Goal: Book appointment/travel/reservation

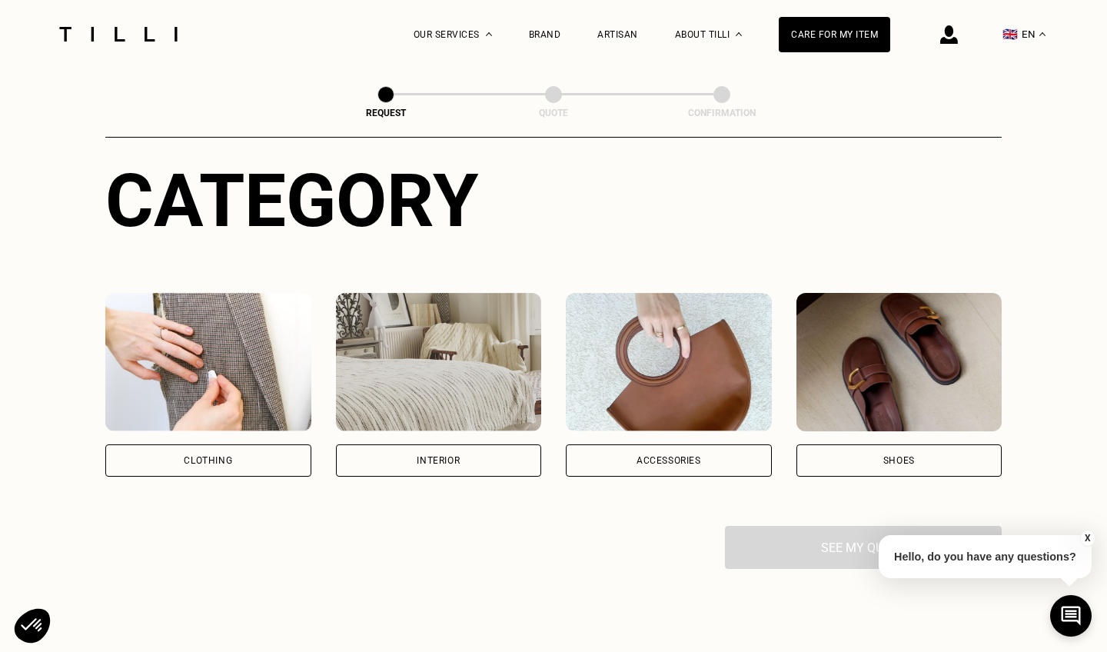
scroll to position [151, 0]
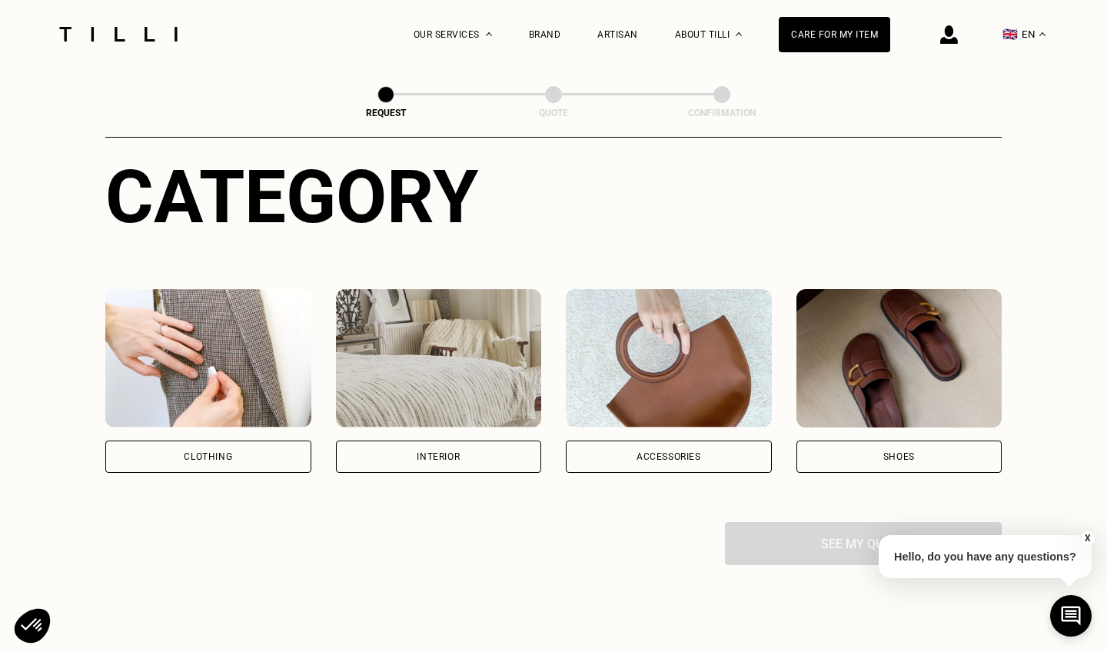
click at [264, 445] on div "Clothing" at bounding box center [208, 457] width 206 height 32
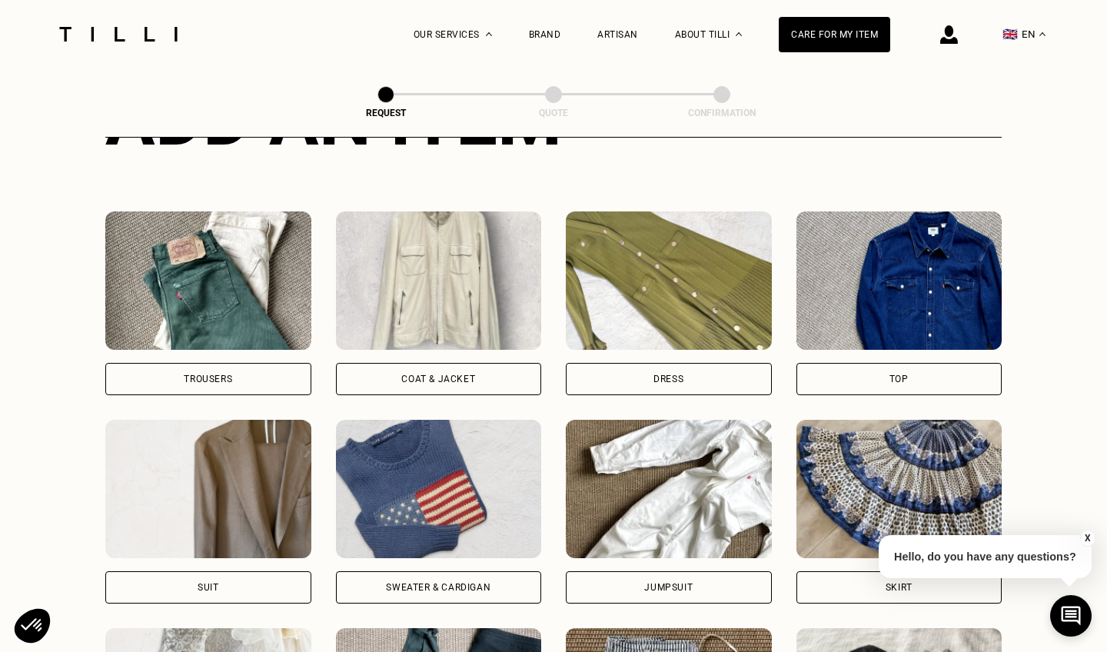
scroll to position [658, 0]
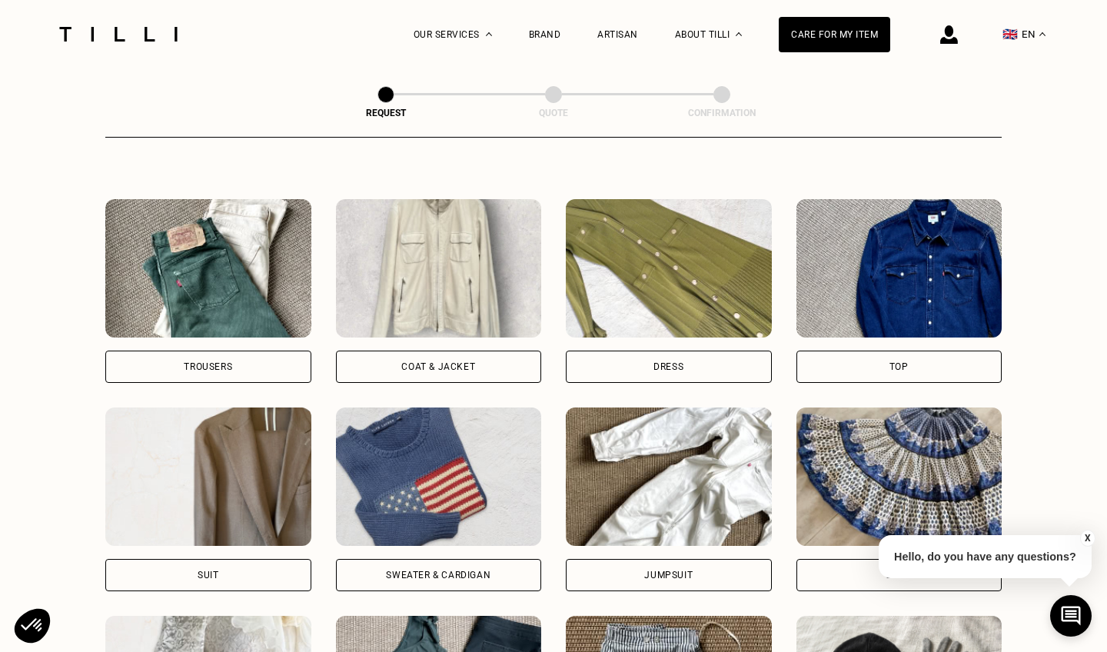
click at [597, 357] on div "Dress" at bounding box center [669, 367] width 206 height 32
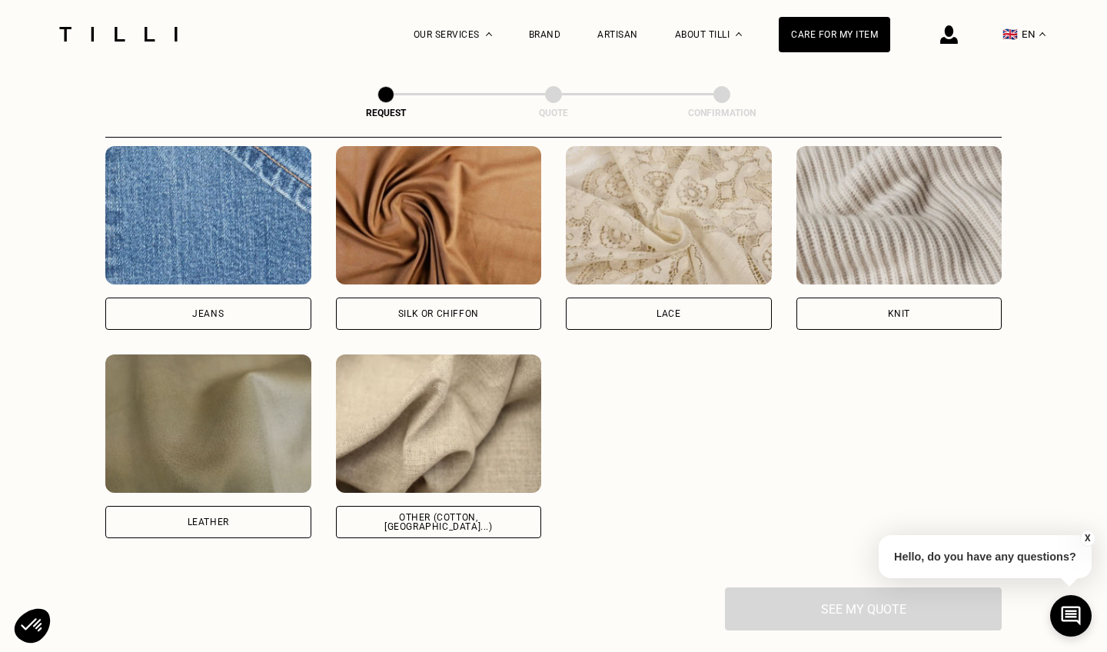
scroll to position [1650, 0]
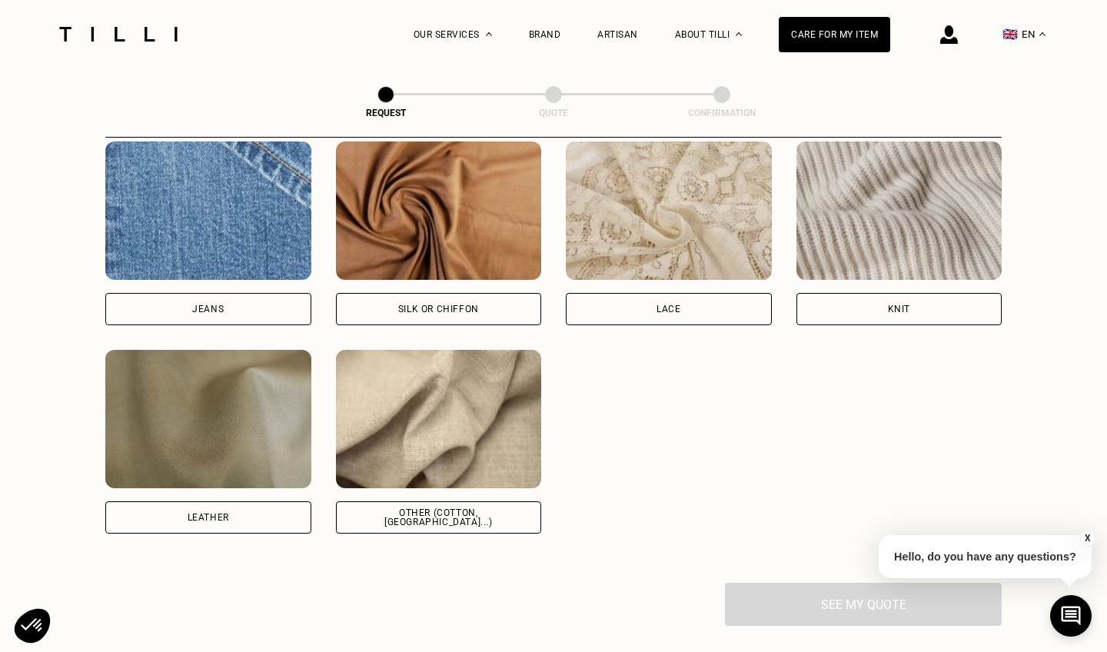
click at [414, 308] on div "Silk or chiffon" at bounding box center [438, 308] width 81 height 9
select select "FR"
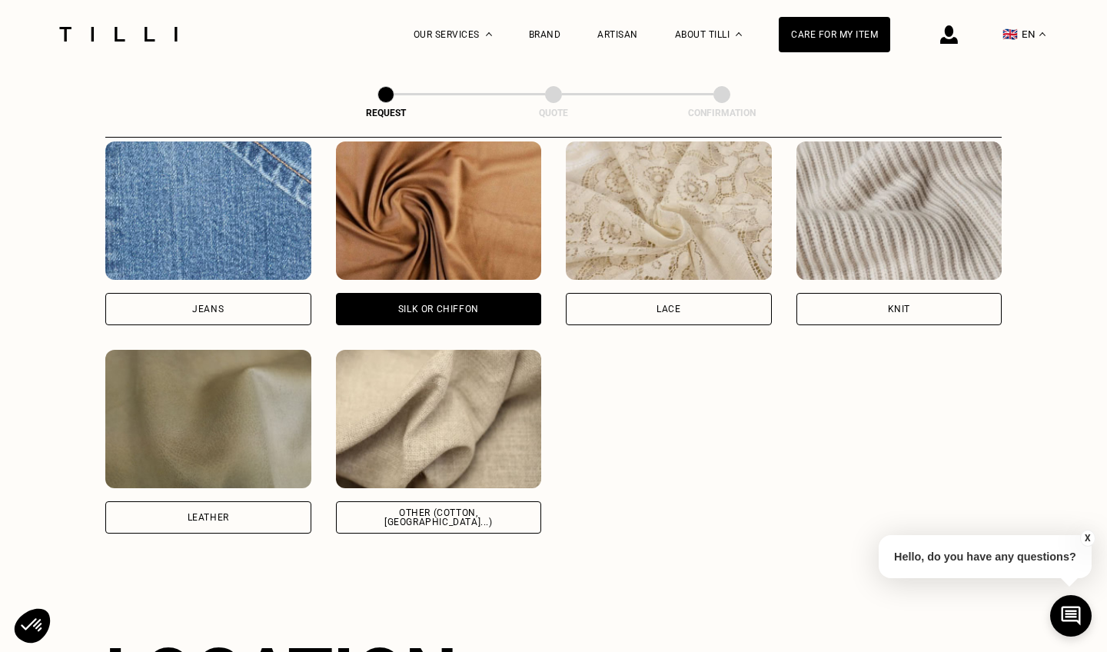
scroll to position [2060, 0]
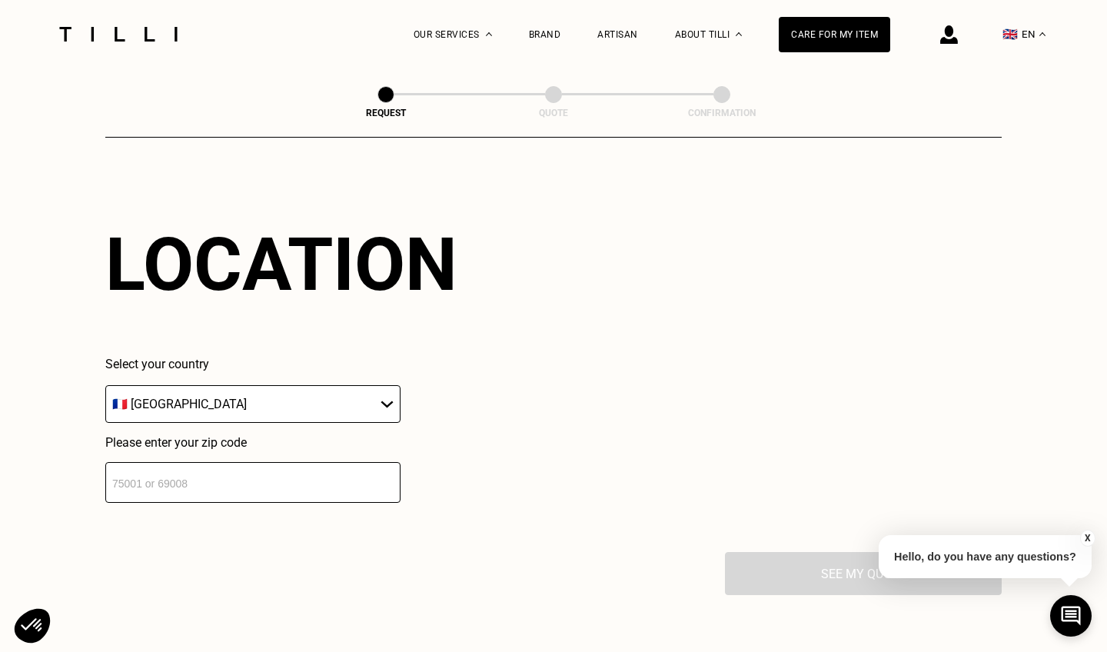
click at [235, 483] on input "number" at bounding box center [252, 482] width 295 height 41
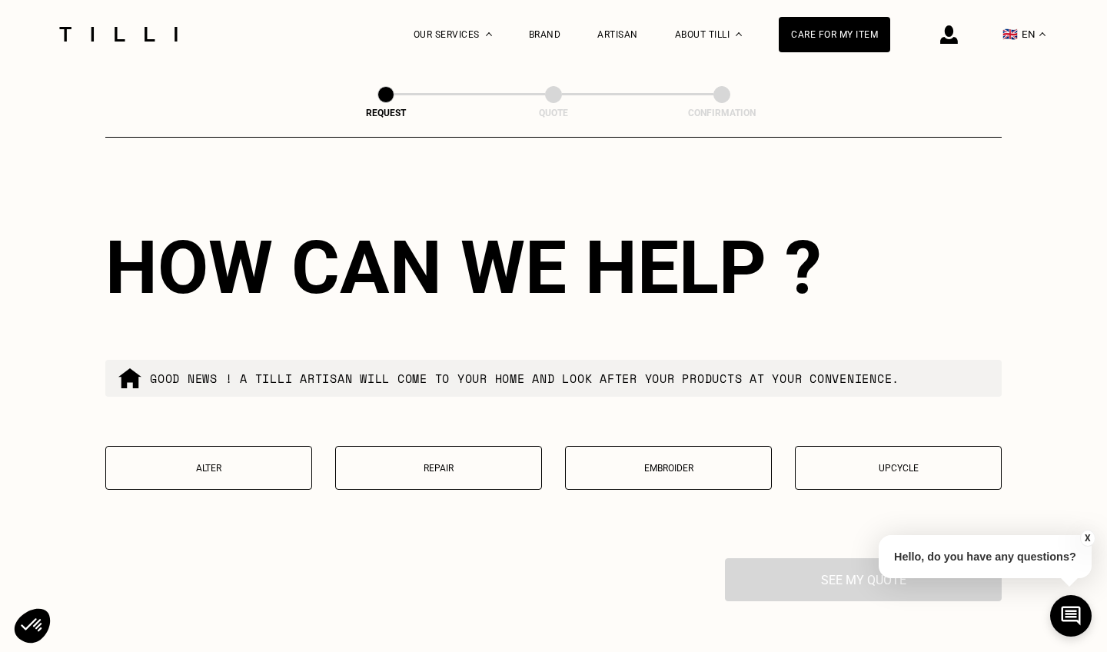
scroll to position [2446, 0]
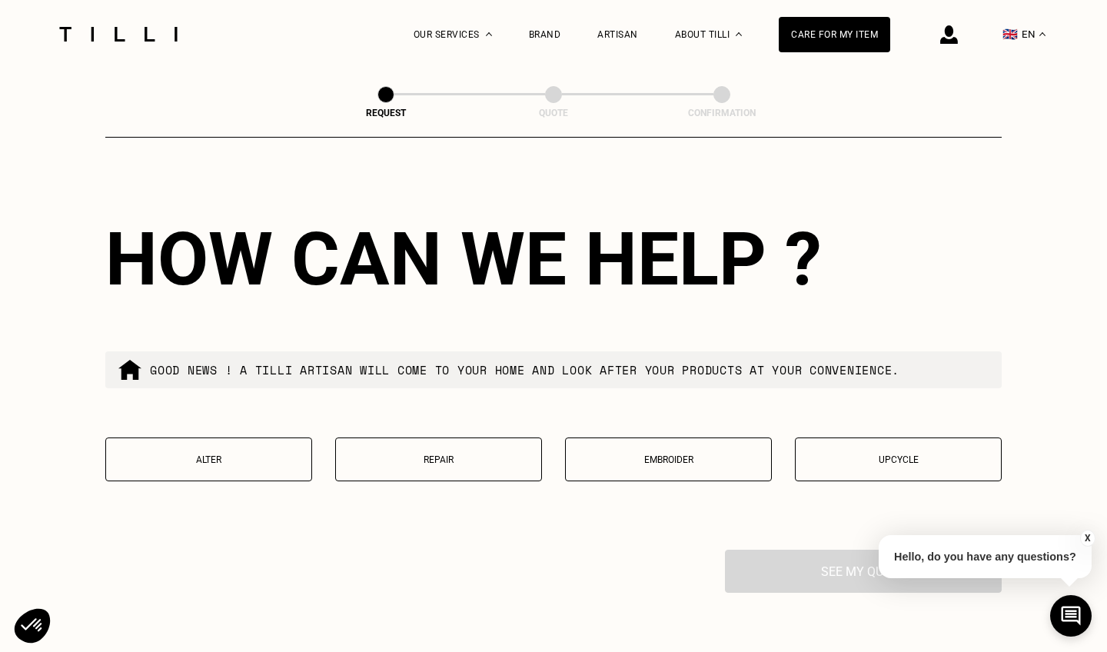
type input "95000"
click at [236, 465] on p "Alter" at bounding box center [209, 459] width 190 height 11
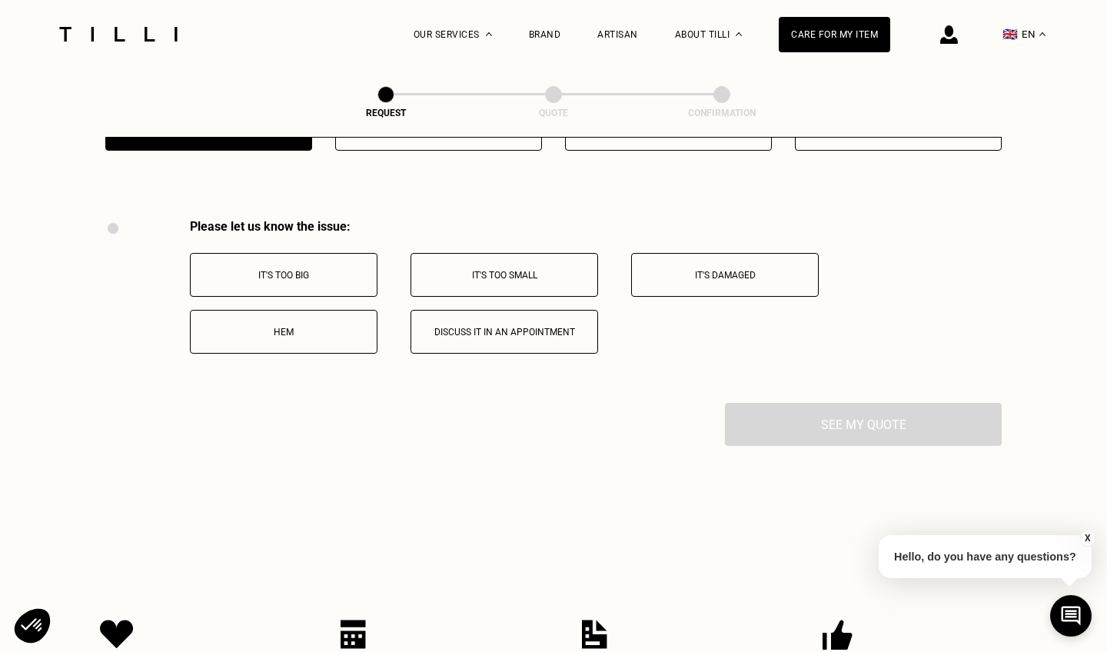
scroll to position [2829, 0]
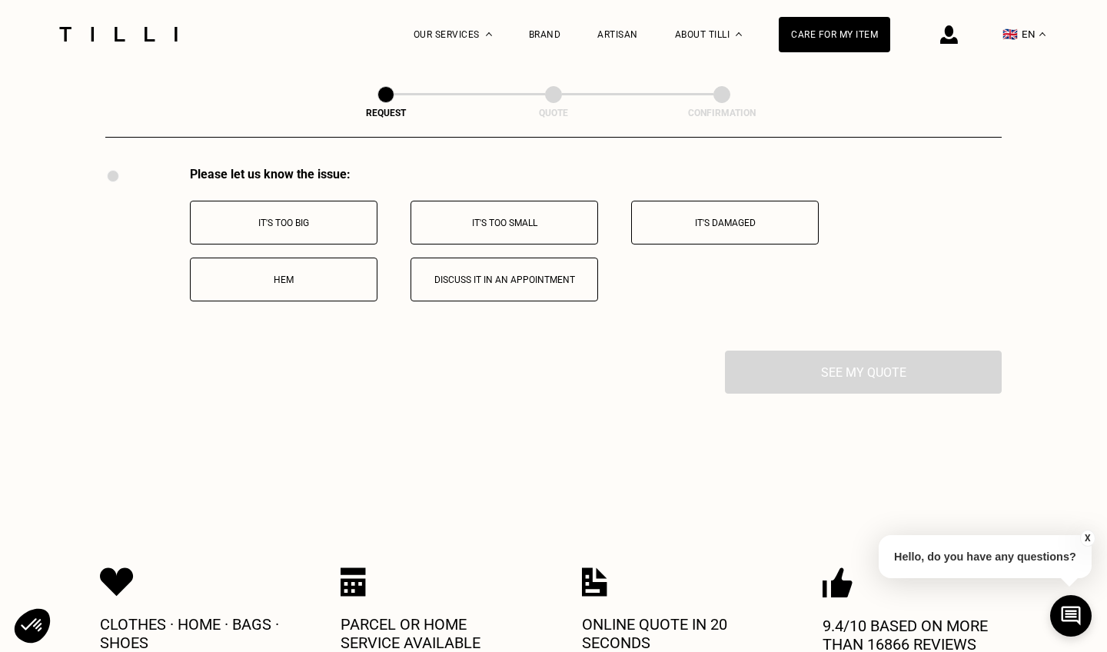
click at [338, 228] on p "It's too big" at bounding box center [283, 223] width 171 height 11
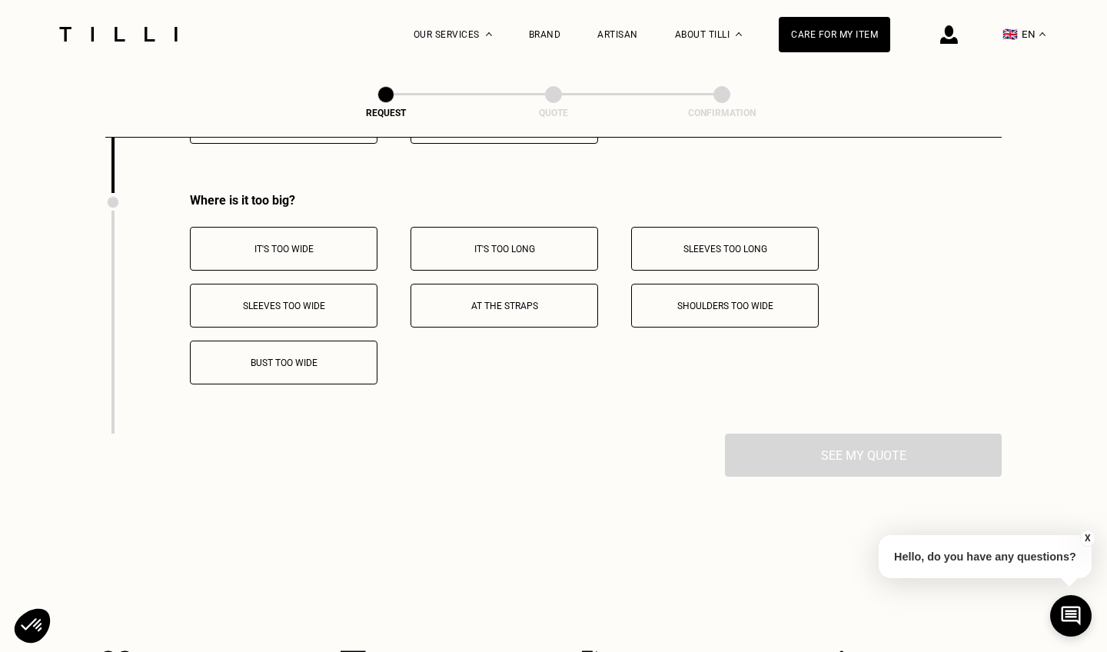
scroll to position [3012, 0]
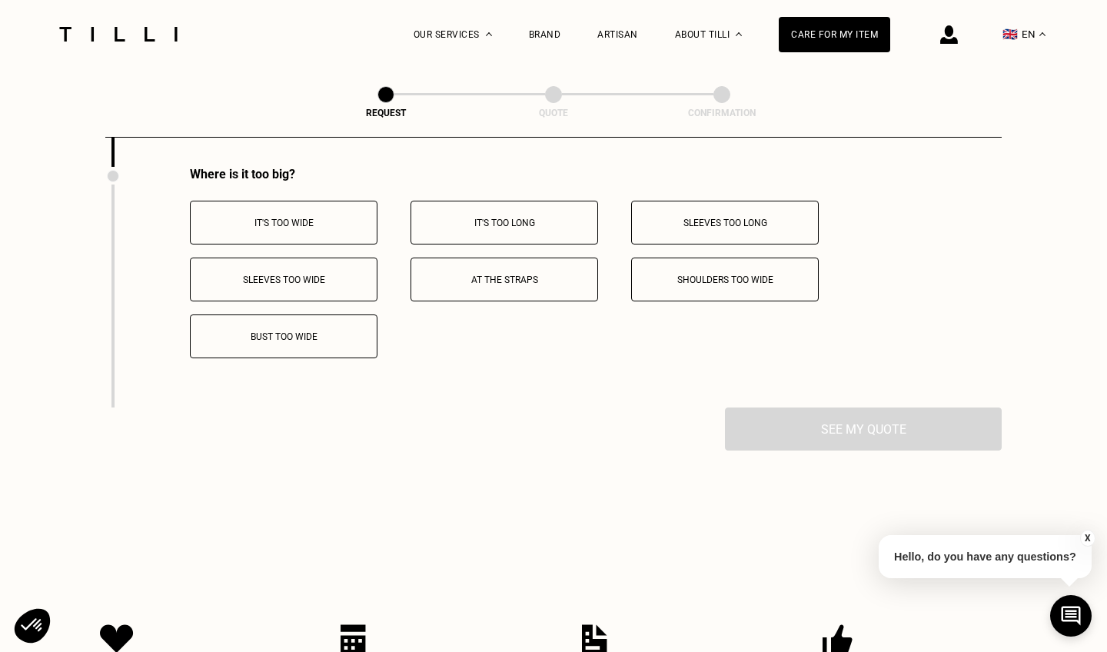
click at [352, 226] on p "It's too wide" at bounding box center [283, 223] width 171 height 11
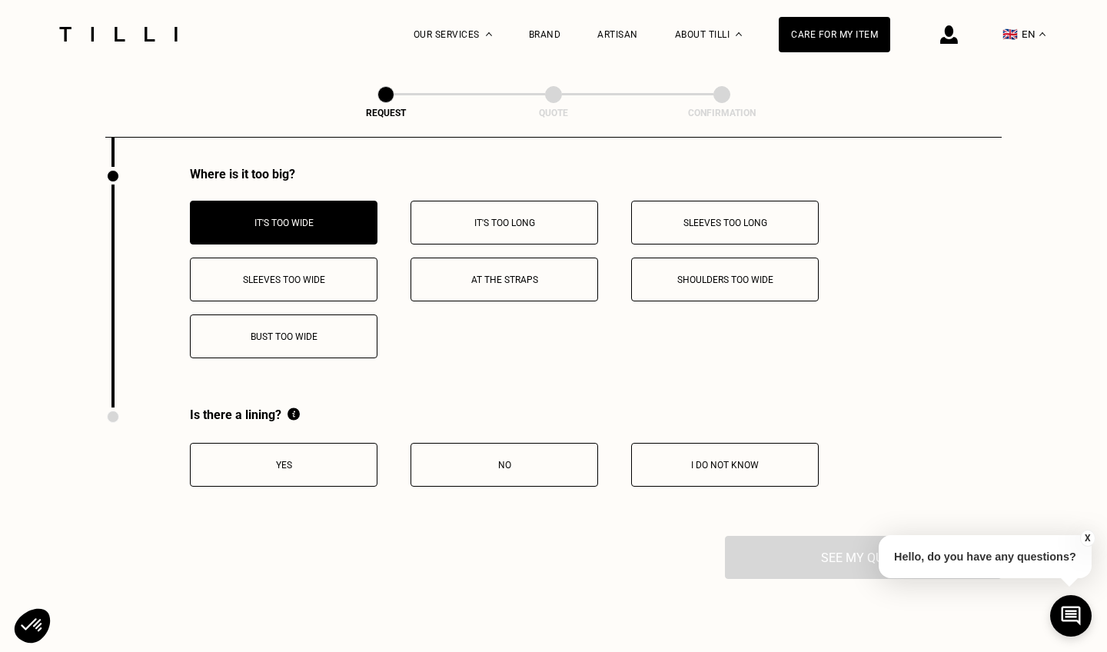
click at [348, 334] on button "Bust too wide" at bounding box center [284, 336] width 188 height 44
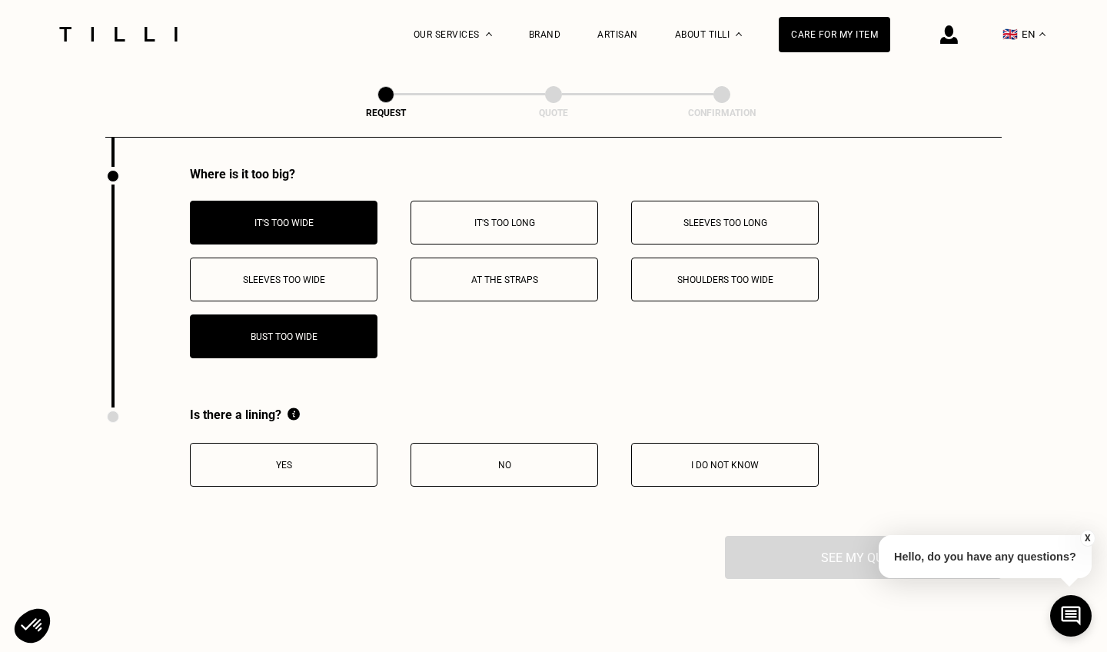
click at [451, 298] on button "At the straps" at bounding box center [505, 280] width 188 height 44
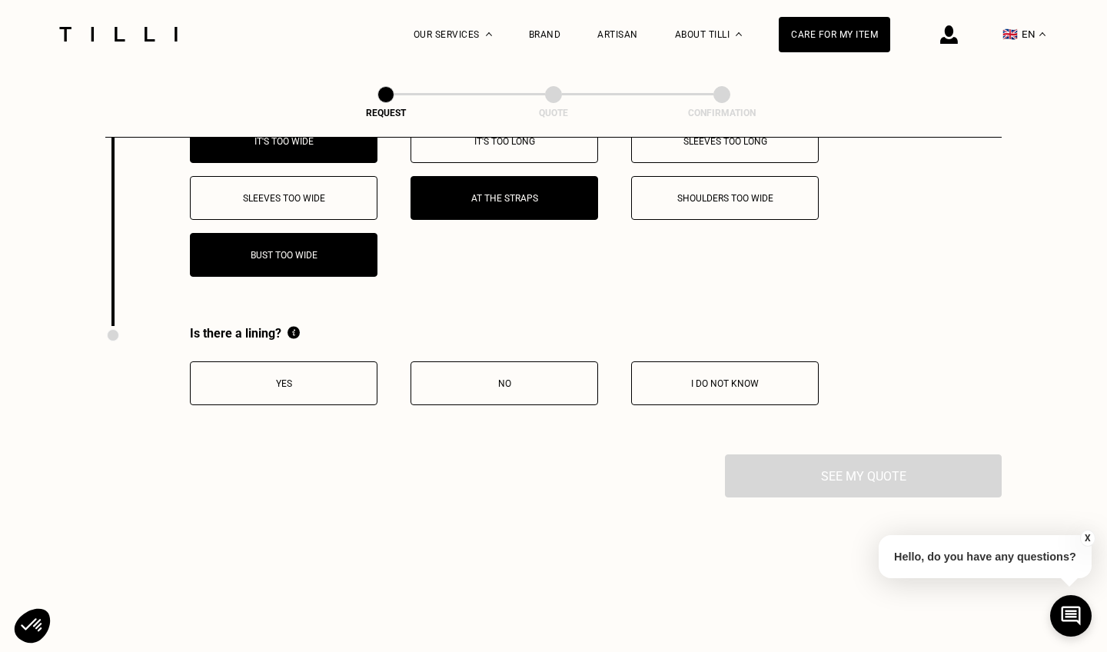
scroll to position [3100, 0]
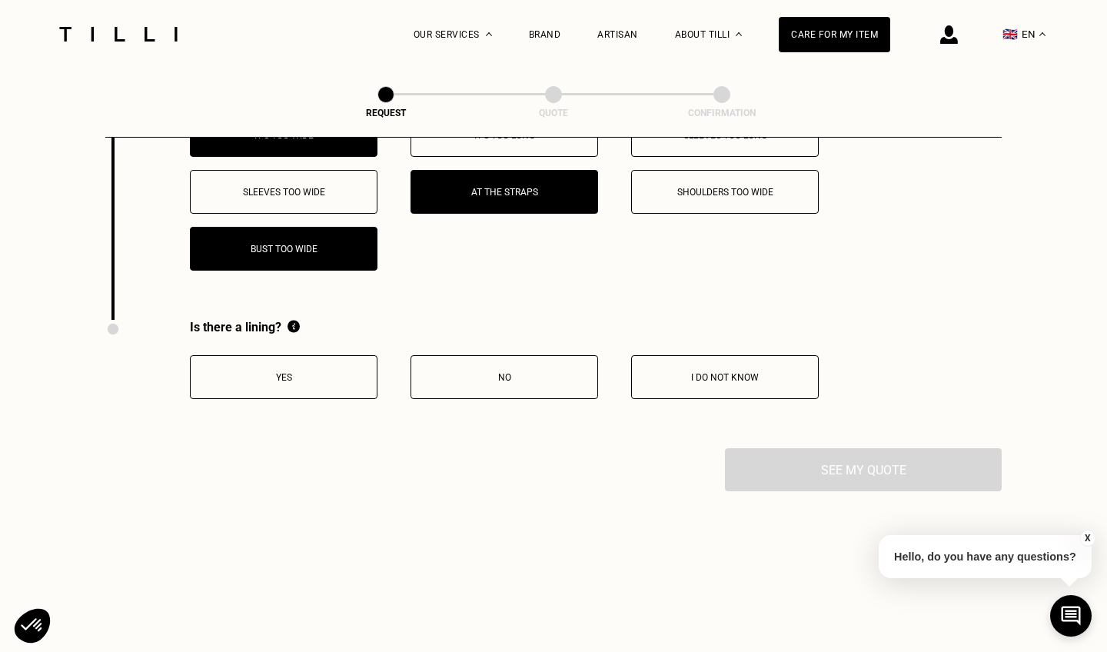
click at [341, 389] on button "Yes" at bounding box center [284, 377] width 188 height 44
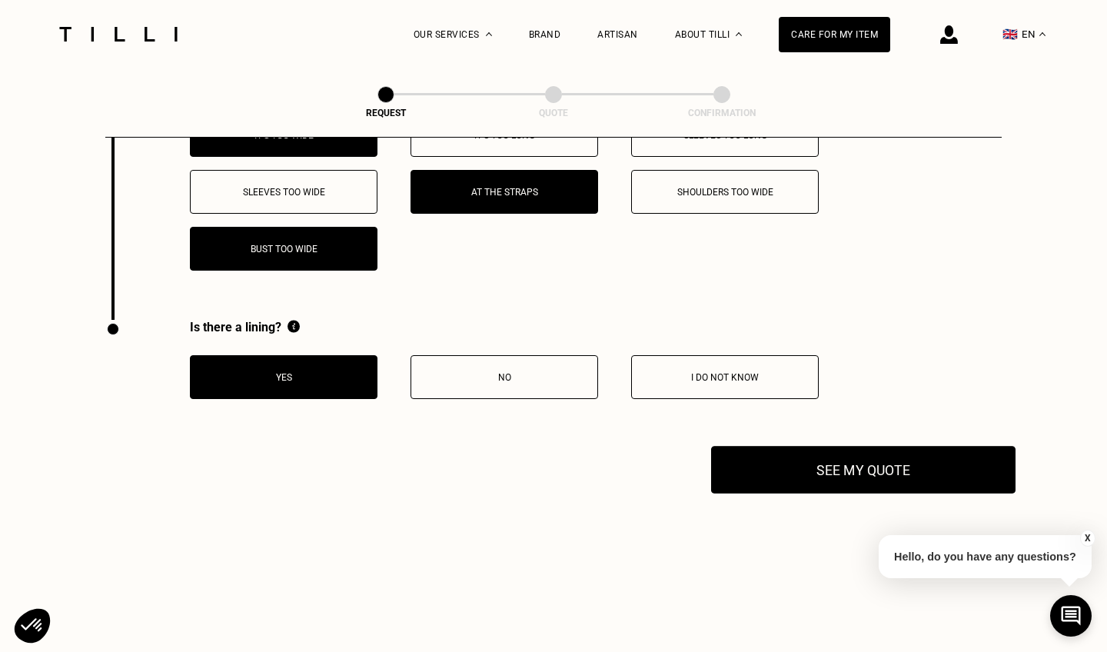
click at [802, 477] on button "See my quote" at bounding box center [863, 470] width 304 height 48
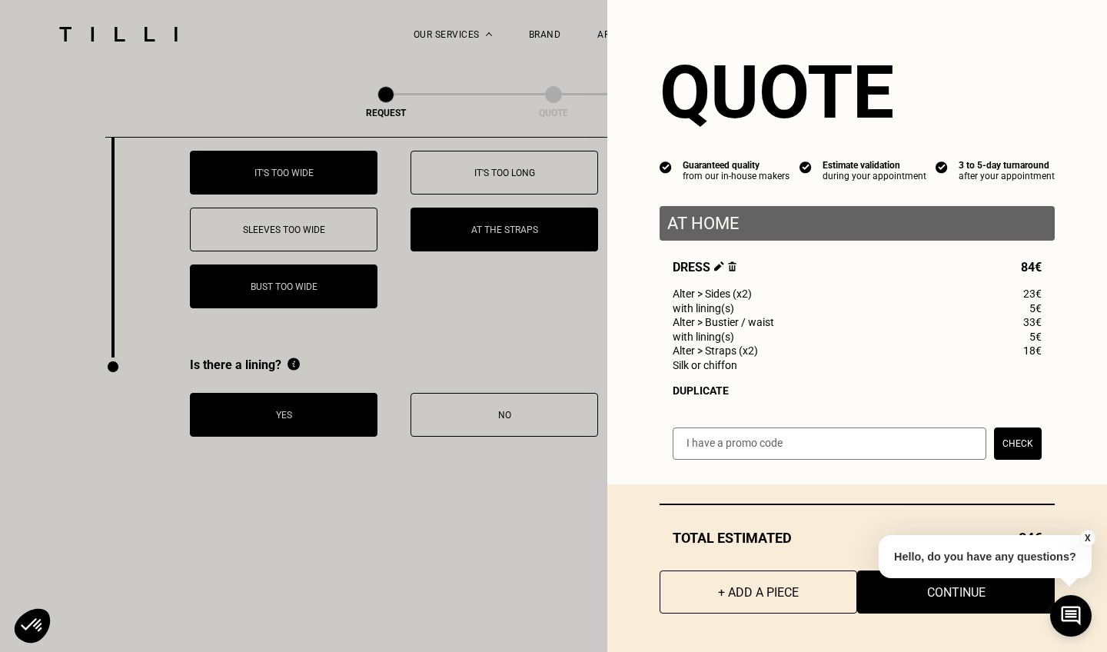
scroll to position [2957, 0]
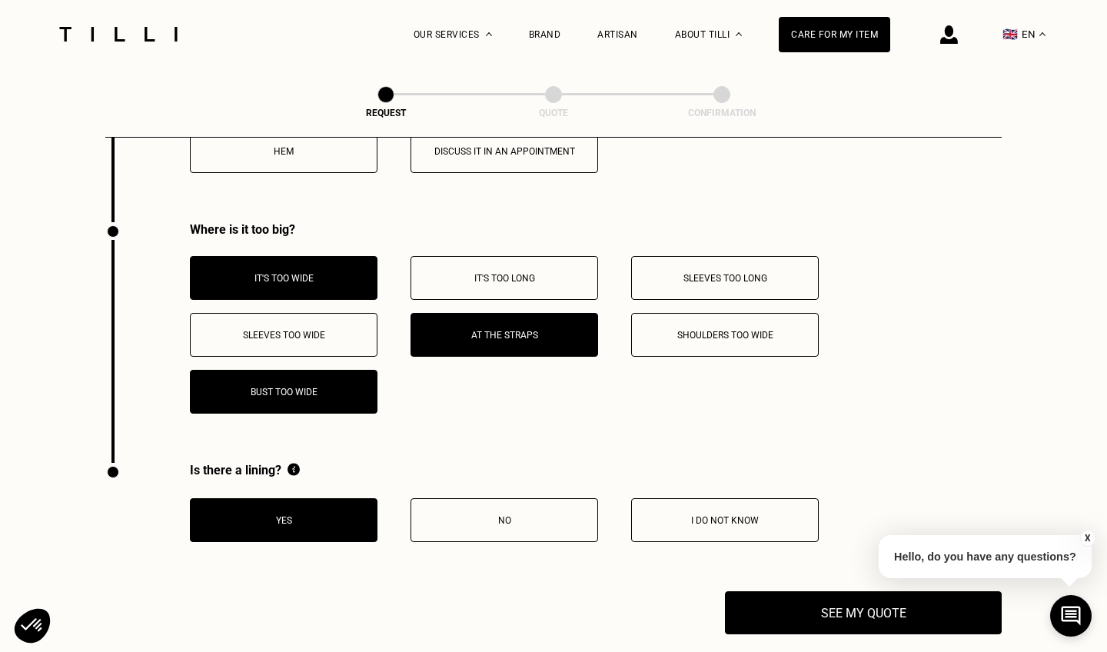
click at [452, 339] on p "At the straps" at bounding box center [504, 335] width 171 height 11
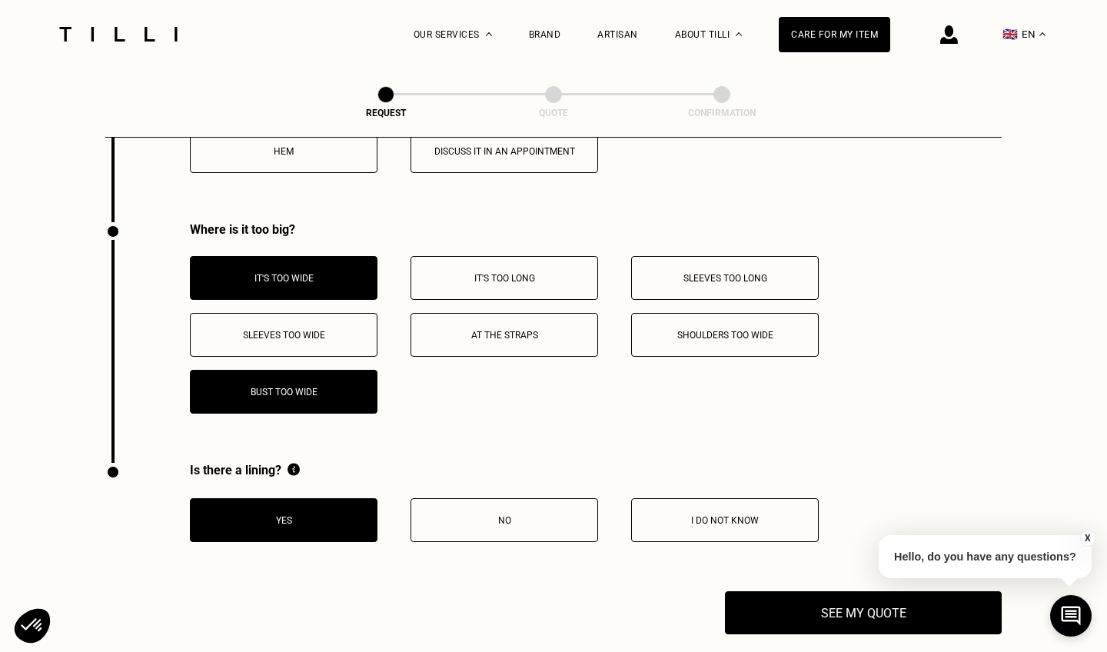
click at [319, 397] on p "Bust too wide" at bounding box center [283, 392] width 171 height 11
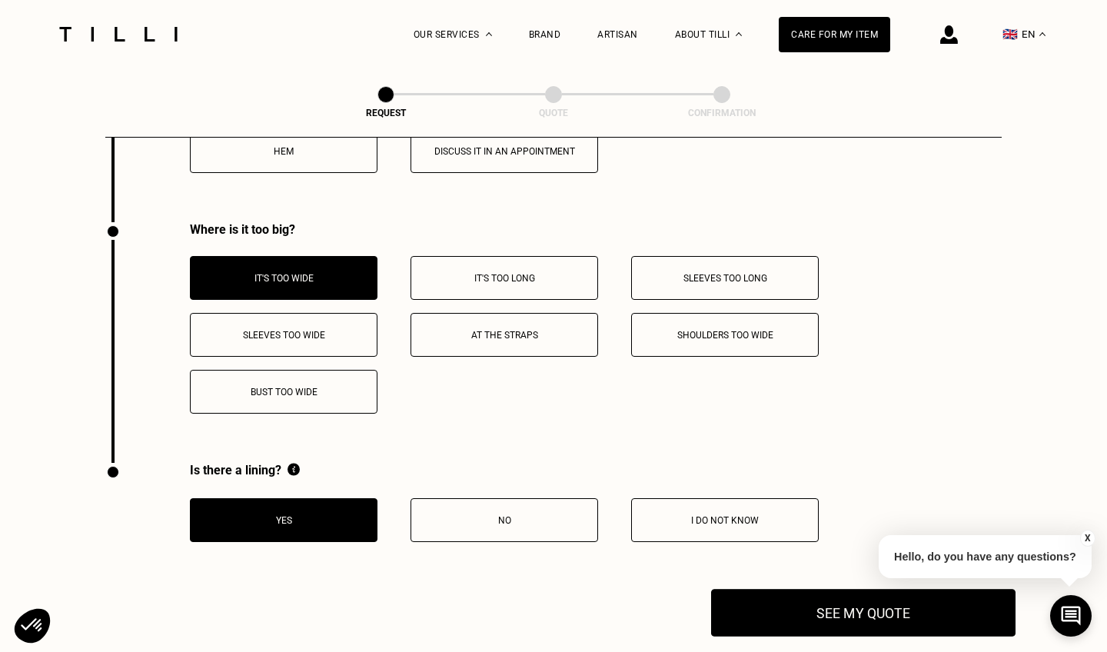
click at [900, 630] on button "See my quote" at bounding box center [863, 613] width 304 height 48
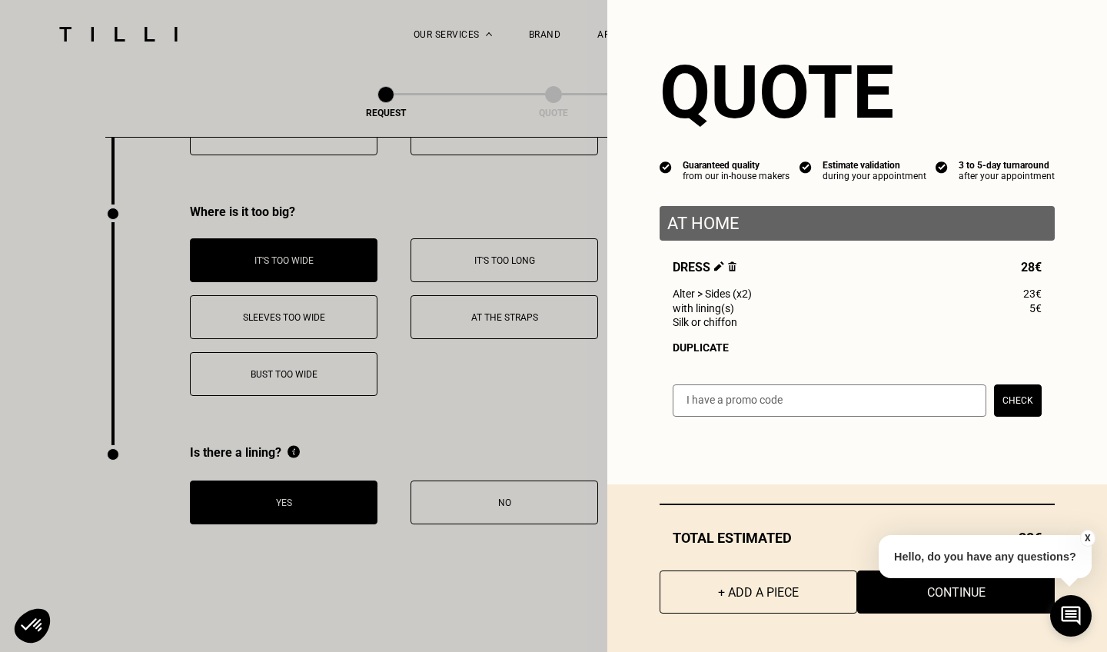
scroll to position [2974, 0]
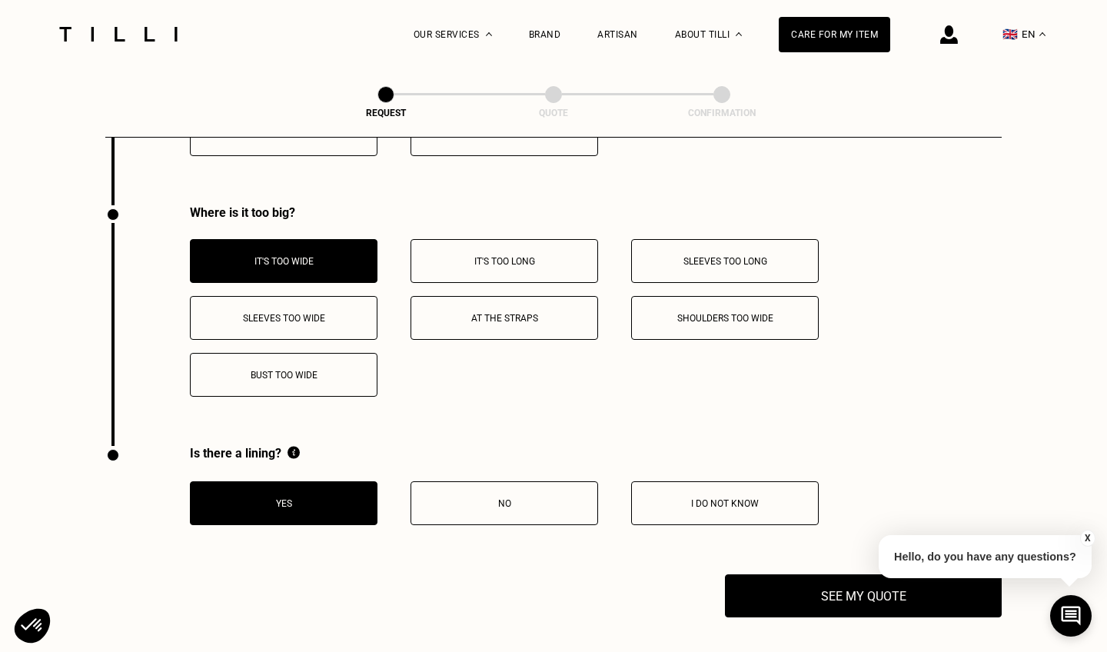
click at [700, 509] on p "I do not know" at bounding box center [725, 503] width 171 height 11
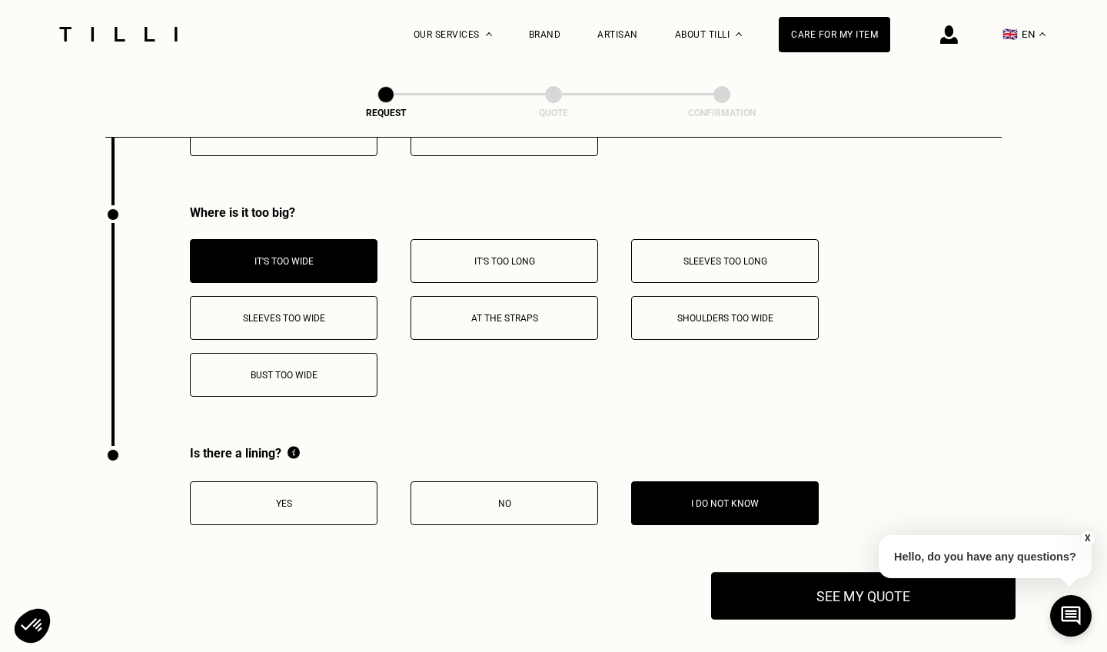
click at [841, 607] on button "See my quote" at bounding box center [863, 596] width 304 height 48
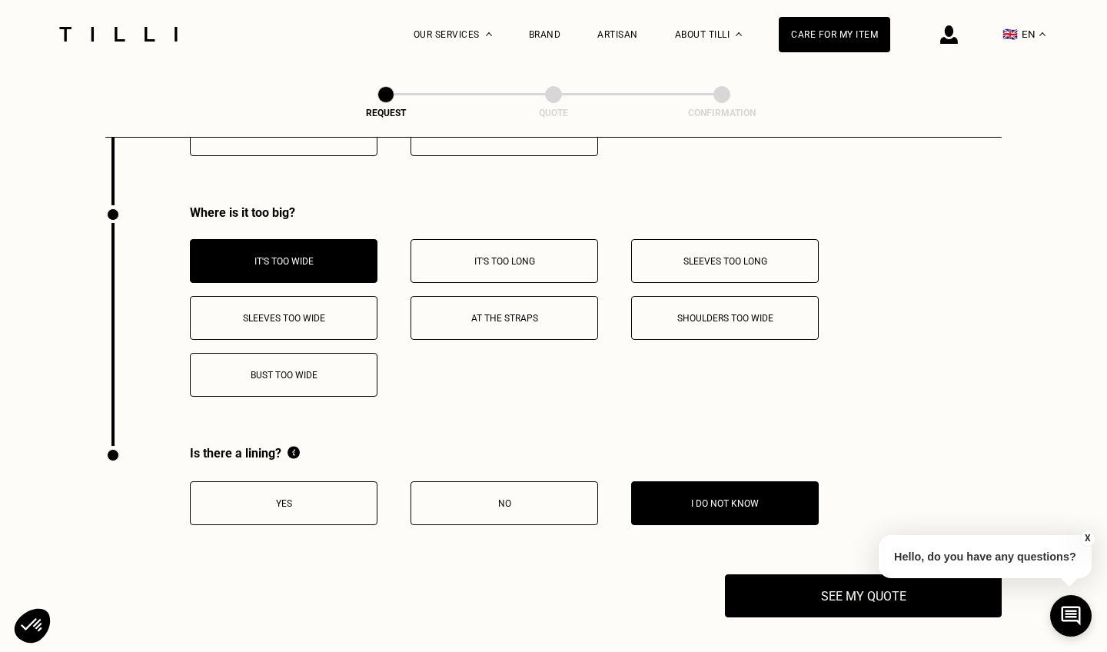
click at [889, 587] on div "X Hello, do you have any questions?" at bounding box center [985, 554] width 213 height 72
